Goal: Transaction & Acquisition: Purchase product/service

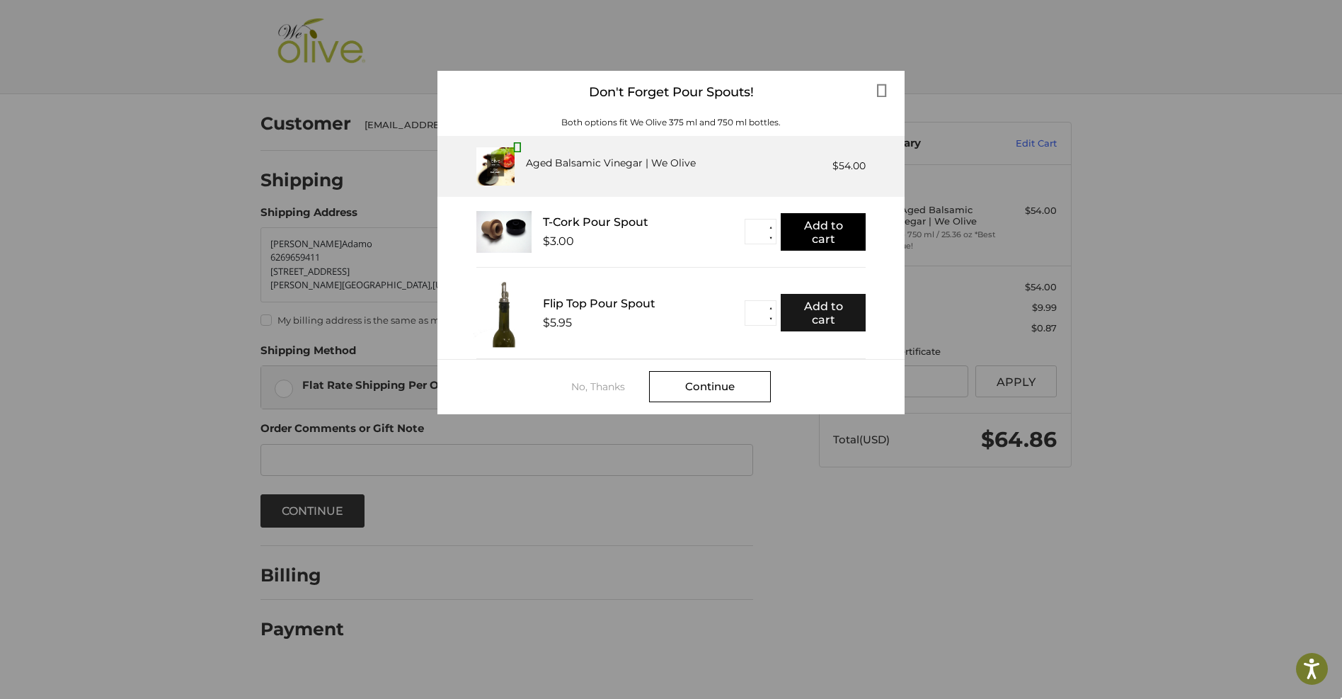
click at [820, 316] on button "Add to cart" at bounding box center [823, 313] width 85 height 38
click at [711, 380] on div "Continue" at bounding box center [710, 386] width 122 height 31
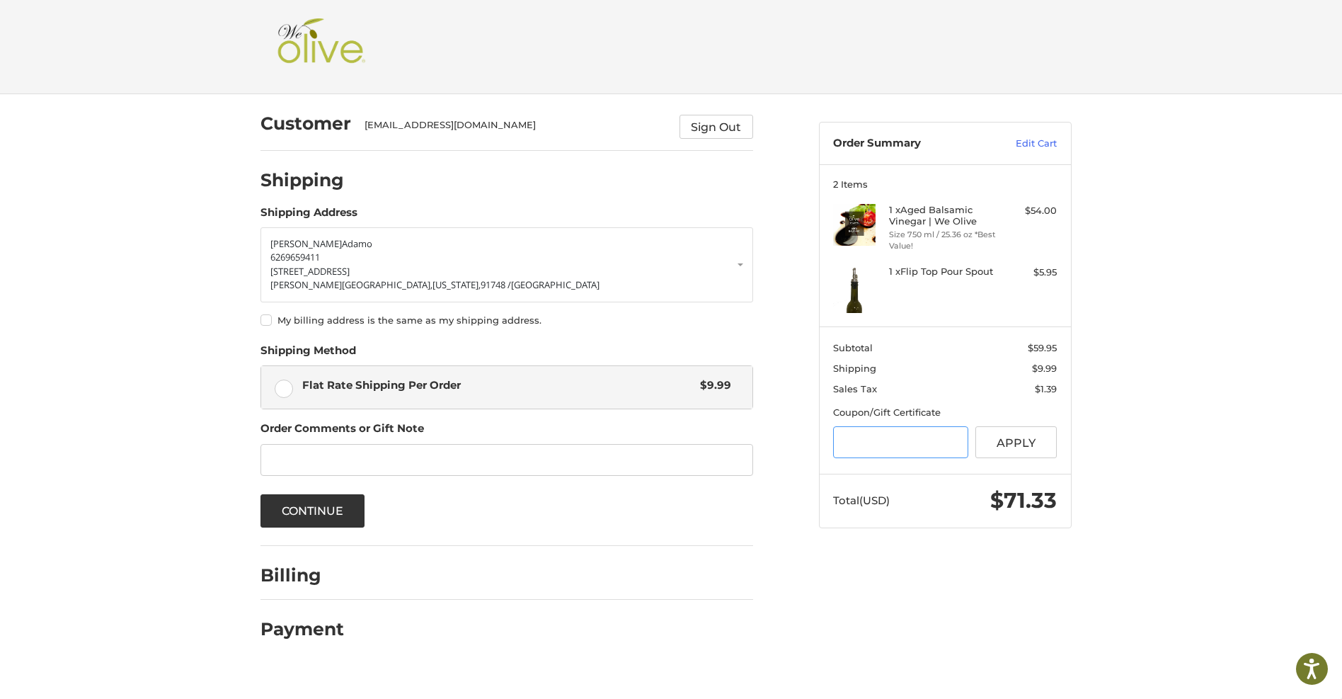
click at [861, 448] on input "Gift Certificate or Coupon Code" at bounding box center [900, 442] width 135 height 32
type input "**********"
click at [1010, 438] on button "Apply" at bounding box center [1017, 442] width 82 height 32
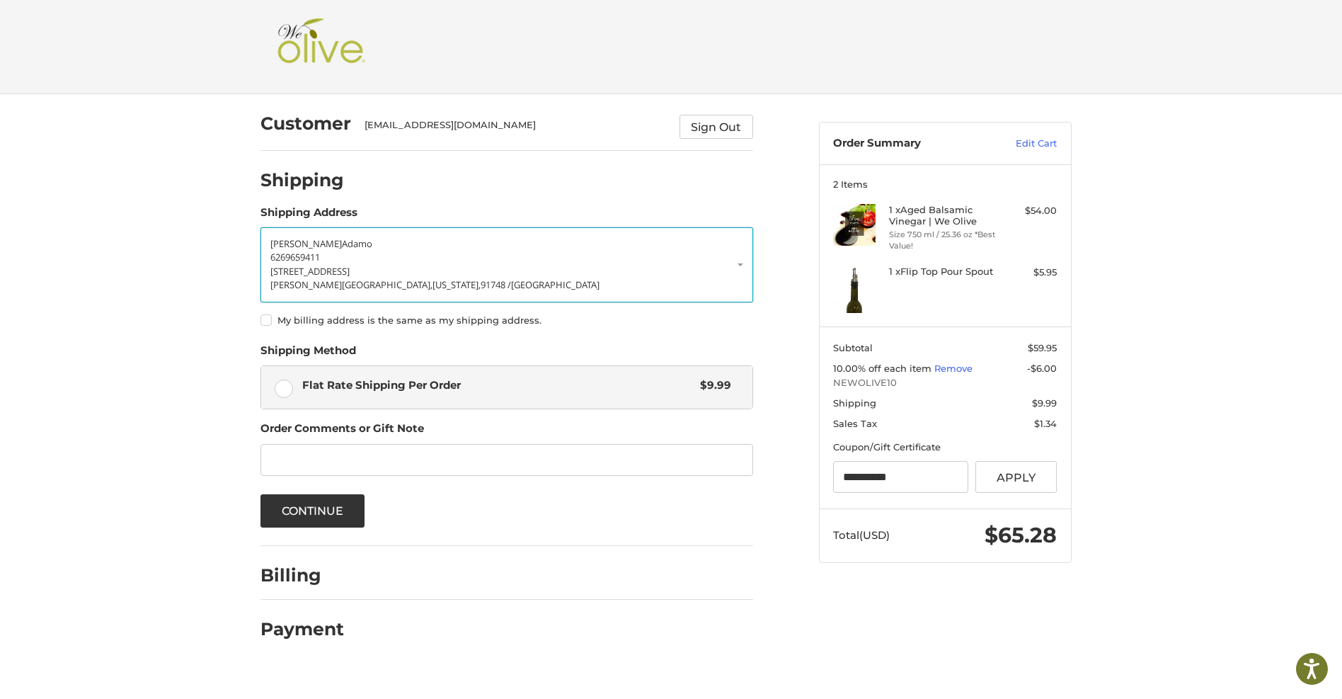
click at [744, 266] on link "[PERSON_NAME] 6269659411 [STREET_ADDRESS][US_STATE]" at bounding box center [507, 264] width 493 height 75
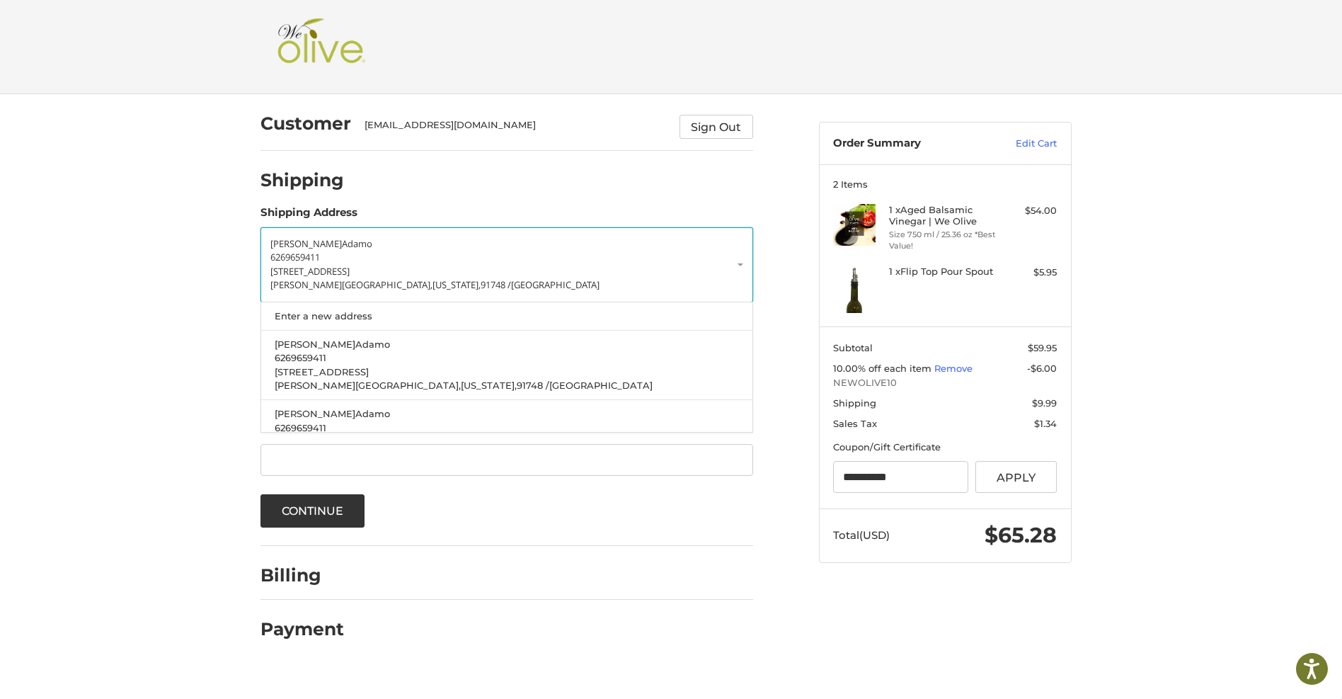
click at [312, 259] on span "6269659411" at bounding box center [295, 257] width 50 height 13
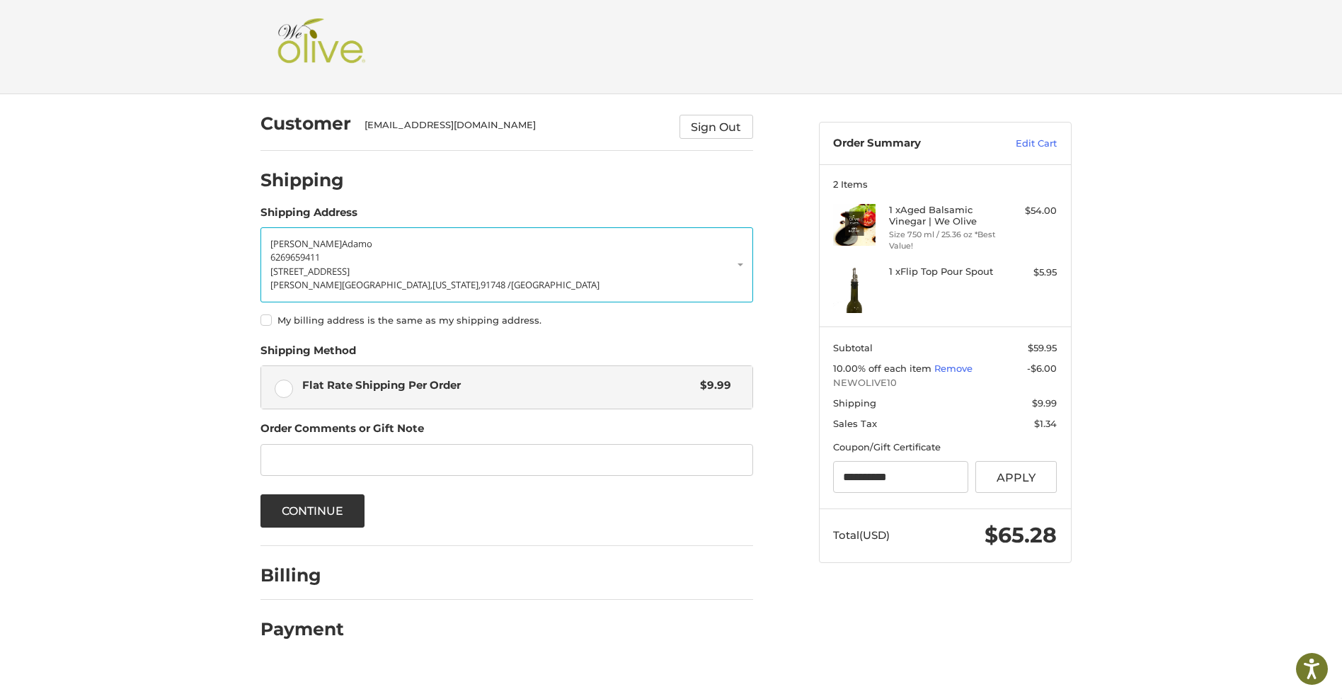
click at [263, 319] on label "My billing address is the same as my shipping address." at bounding box center [507, 319] width 493 height 11
click at [280, 456] on input "Order Comments" at bounding box center [507, 460] width 493 height 32
type input "**********"
click at [348, 502] on button "Continue" at bounding box center [313, 510] width 105 height 33
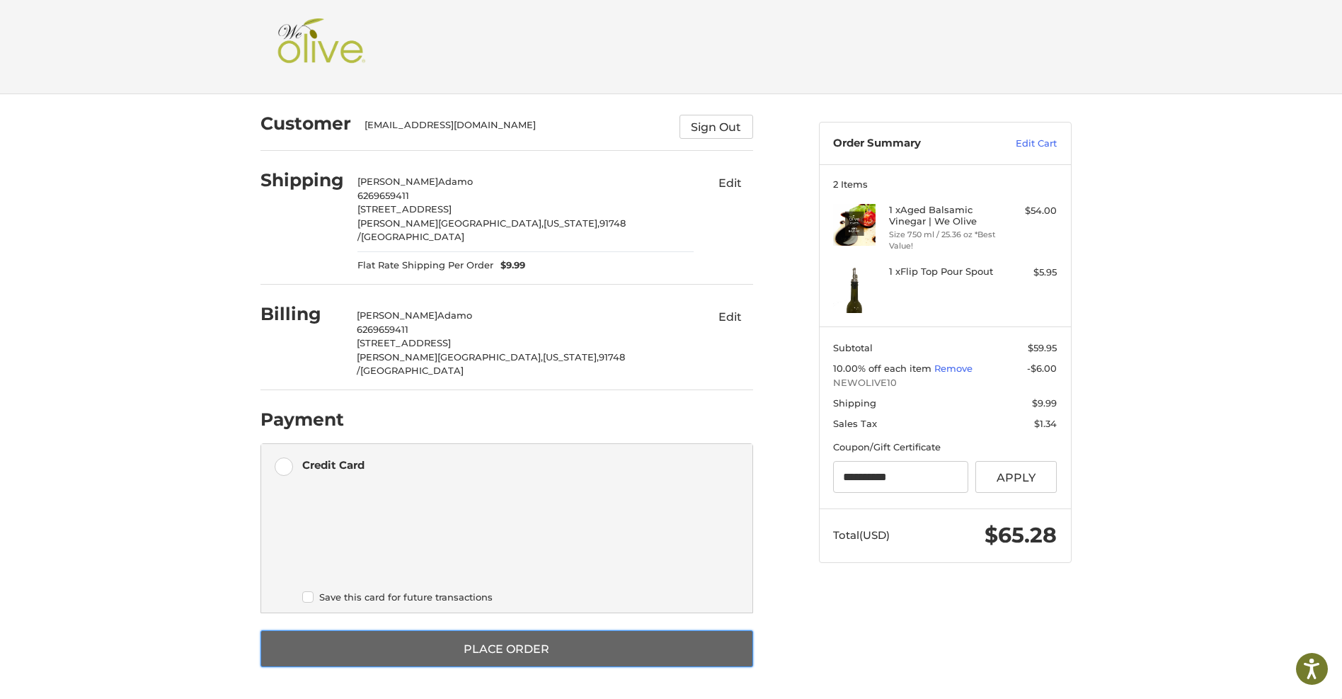
click at [526, 630] on button "Place Order" at bounding box center [507, 648] width 493 height 37
